Goal: Check status: Check status

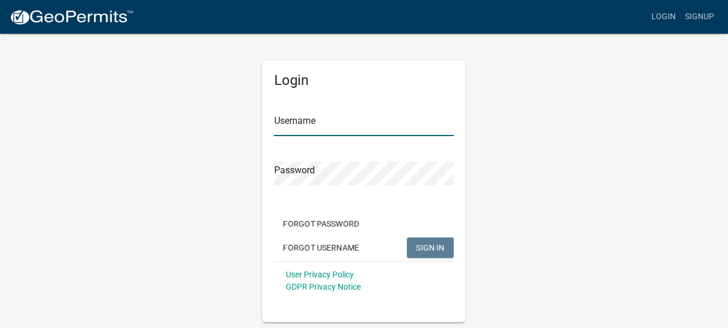
type input "Gobbler Ridge"
click at [434, 246] on span "SIGN IN" at bounding box center [430, 246] width 28 height 9
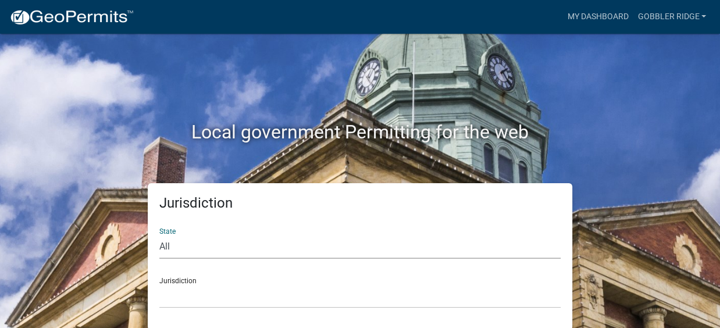
click at [162, 247] on select "All [US_STATE] [US_STATE] [US_STATE] [US_STATE] [US_STATE] [US_STATE] [US_STATE…" at bounding box center [359, 247] width 401 height 24
select select "[US_STATE]"
click at [159, 235] on select "All [US_STATE] [US_STATE] [US_STATE] [US_STATE] [US_STATE] [US_STATE] [US_STATE…" at bounding box center [359, 247] width 401 height 24
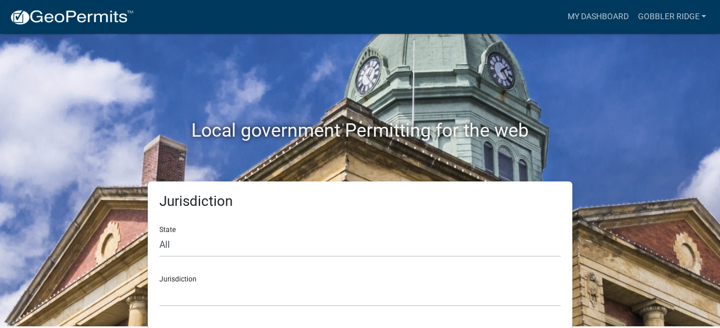
click at [630, 183] on div "Jurisdiction State All [US_STATE] [US_STATE] [US_STATE] [US_STATE] [US_STATE] […" at bounding box center [359, 254] width 663 height 147
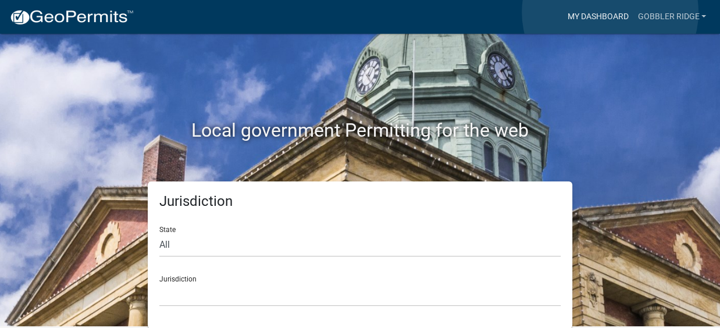
click at [610, 12] on link "My Dashboard" at bounding box center [597, 17] width 70 height 22
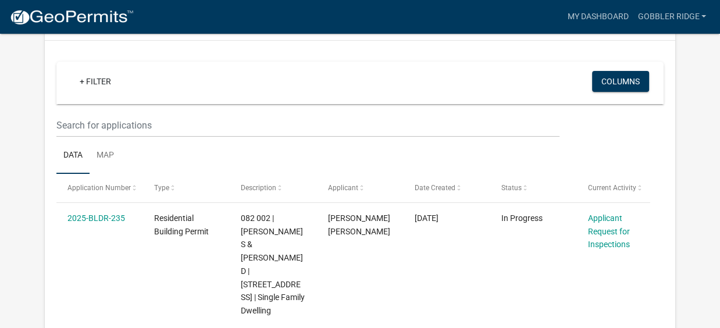
scroll to position [116, 0]
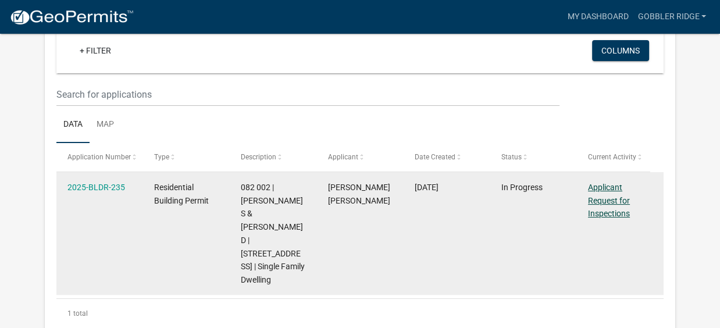
click at [611, 198] on link "Applicant Request for Inspections" at bounding box center [609, 201] width 42 height 36
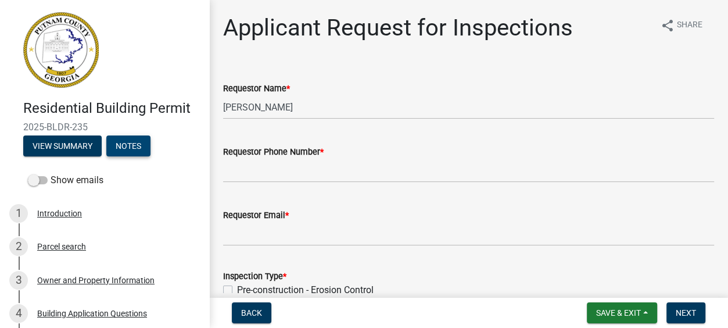
click at [130, 142] on button "Notes" at bounding box center [128, 145] width 44 height 21
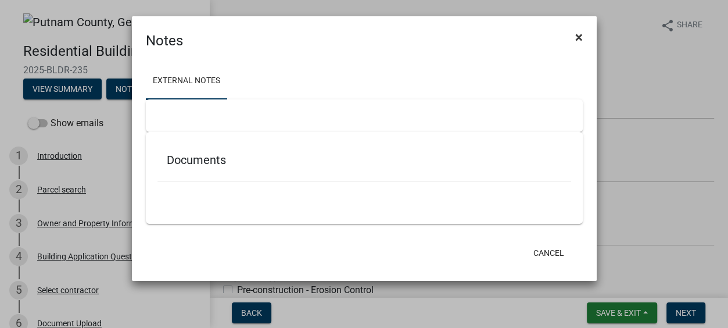
click at [577, 37] on span "×" at bounding box center [580, 37] width 8 height 16
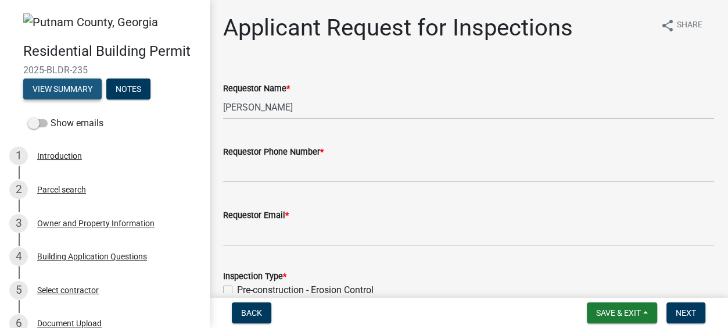
click at [54, 86] on button "View Summary" at bounding box center [62, 88] width 78 height 21
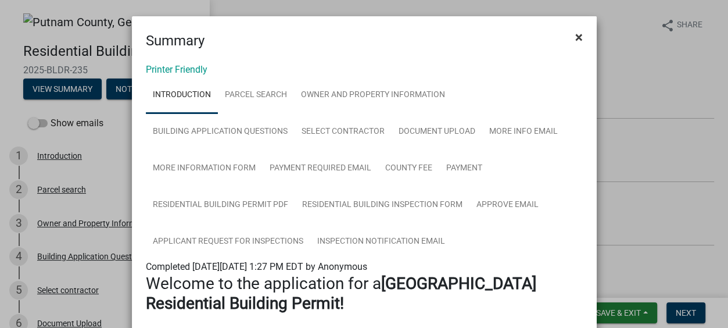
click at [576, 36] on span "×" at bounding box center [580, 37] width 8 height 16
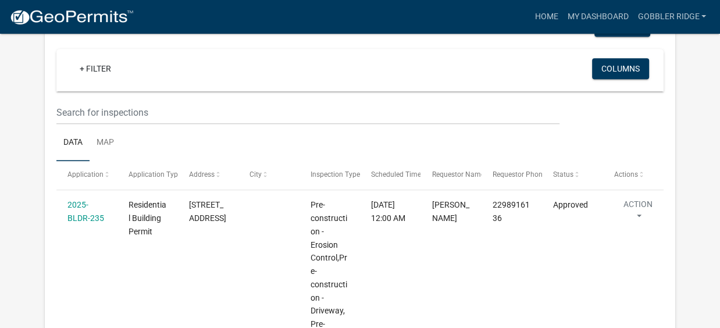
scroll to position [944, 0]
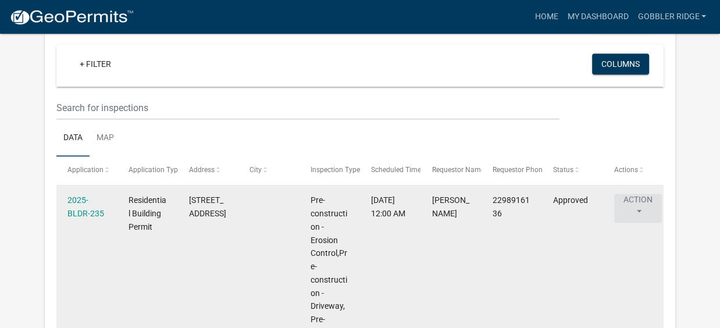
click at [640, 194] on button "Action" at bounding box center [638, 208] width 48 height 29
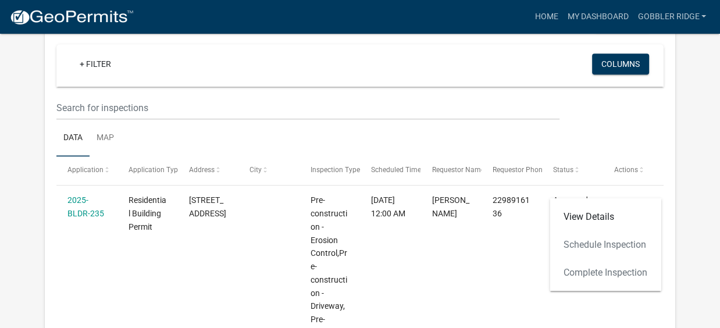
click at [585, 272] on div "View Details Schedule Inspection Complete Inspection" at bounding box center [605, 244] width 112 height 93
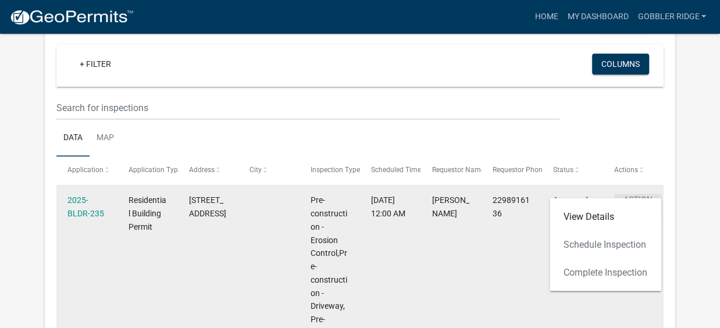
click at [637, 194] on button "Action" at bounding box center [638, 208] width 48 height 29
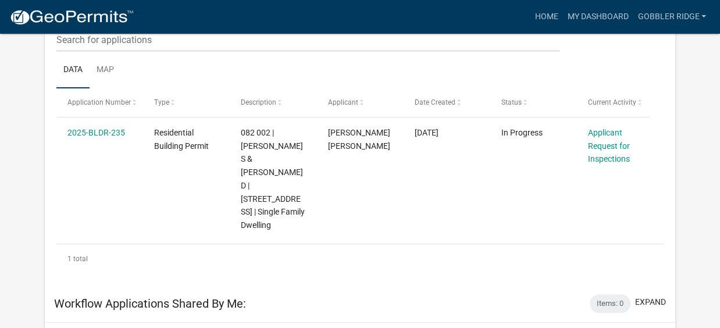
scroll to position [188, 0]
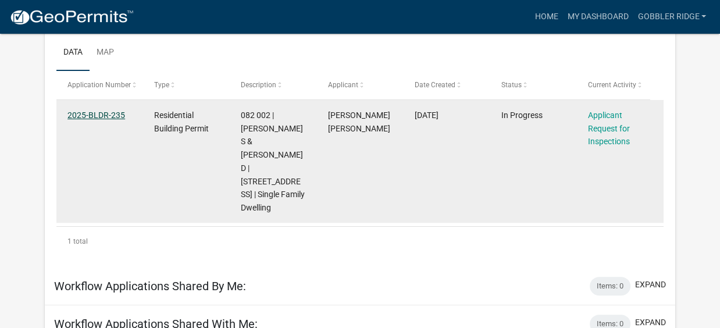
click at [92, 115] on link "2025-BLDR-235" at bounding box center [96, 114] width 58 height 9
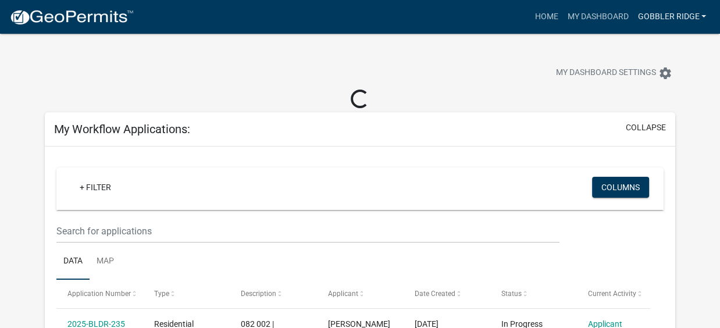
click at [669, 15] on link "Gobbler Ridge" at bounding box center [672, 17] width 78 height 22
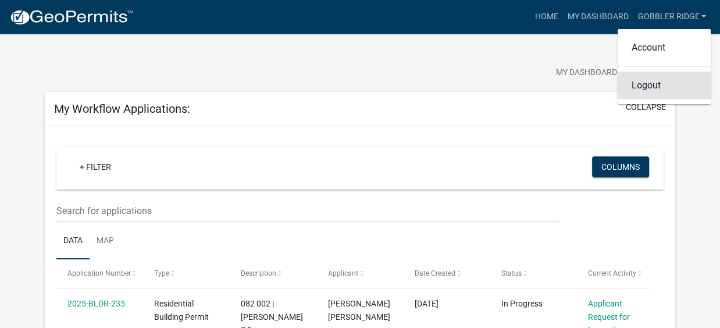
click at [648, 85] on link "Logout" at bounding box center [663, 86] width 93 height 28
